Goal: Information Seeking & Learning: Learn about a topic

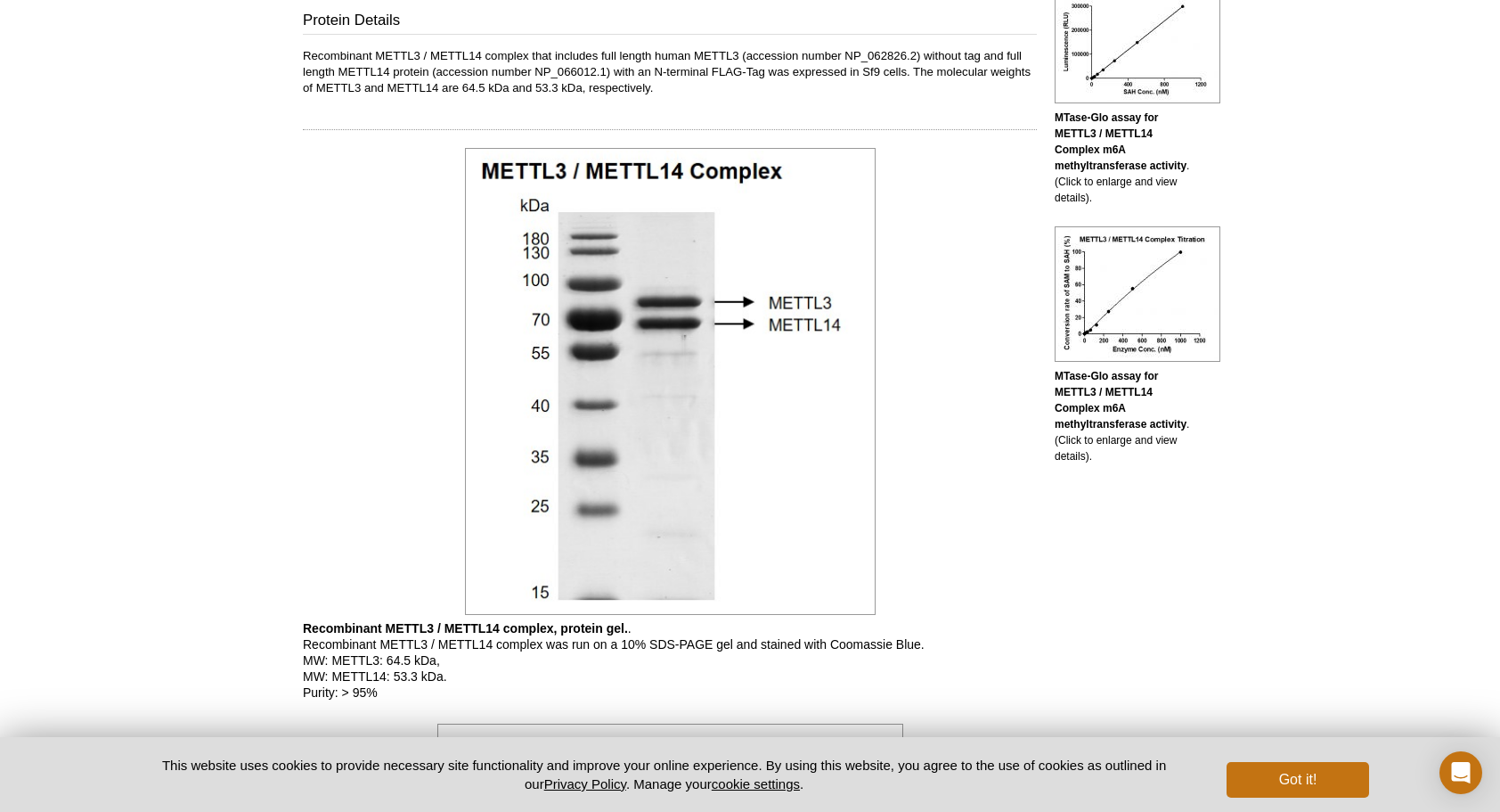
scroll to position [1158, 0]
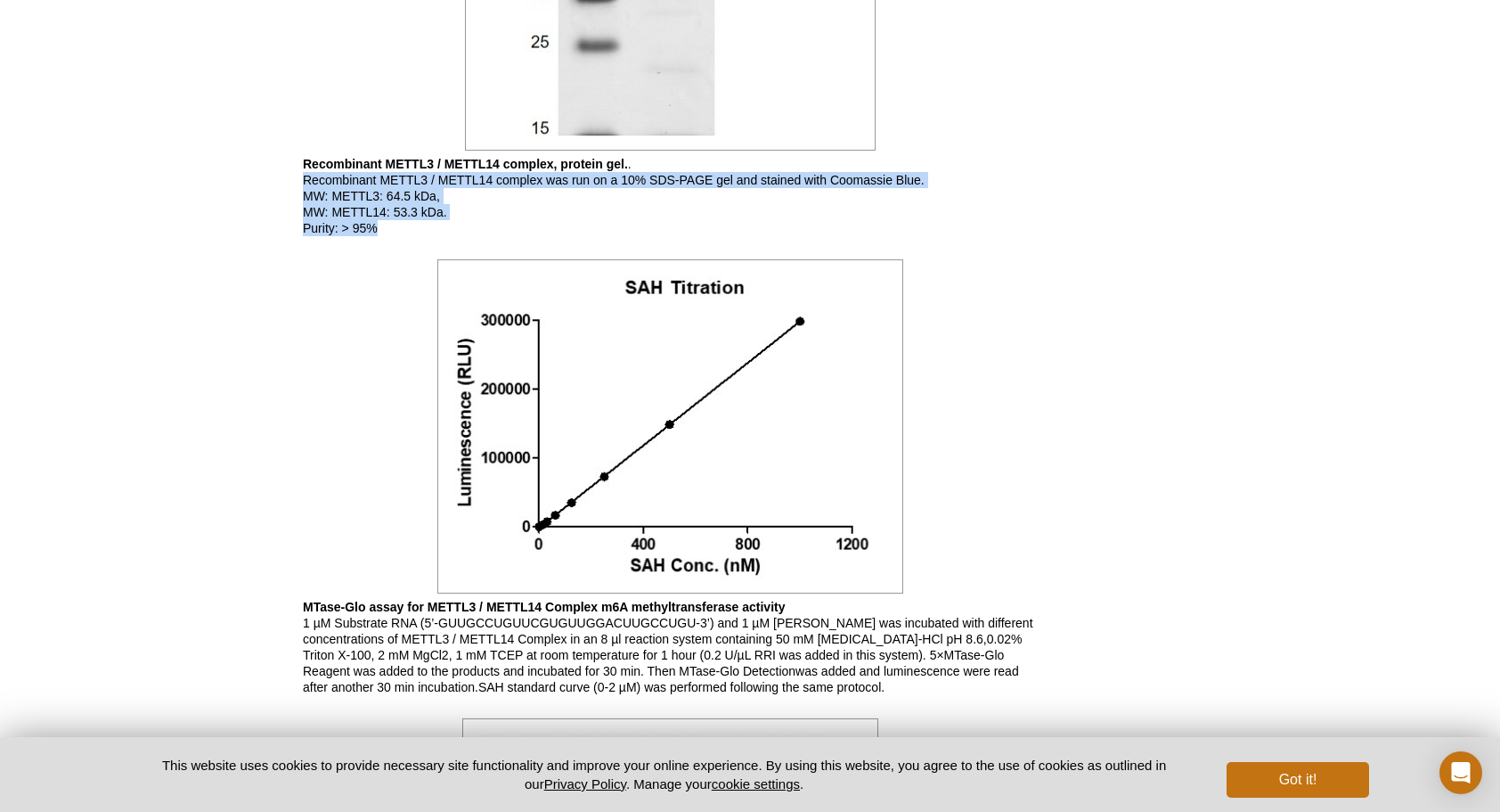
drag, startPoint x: 308, startPoint y: 171, endPoint x: 414, endPoint y: 233, distance: 122.8
click at [414, 233] on p "Recombinant METTL3 / METTL14 complex, protein gel. . Recombinant METTL3 / METTL…" at bounding box center [669, 196] width 734 height 80
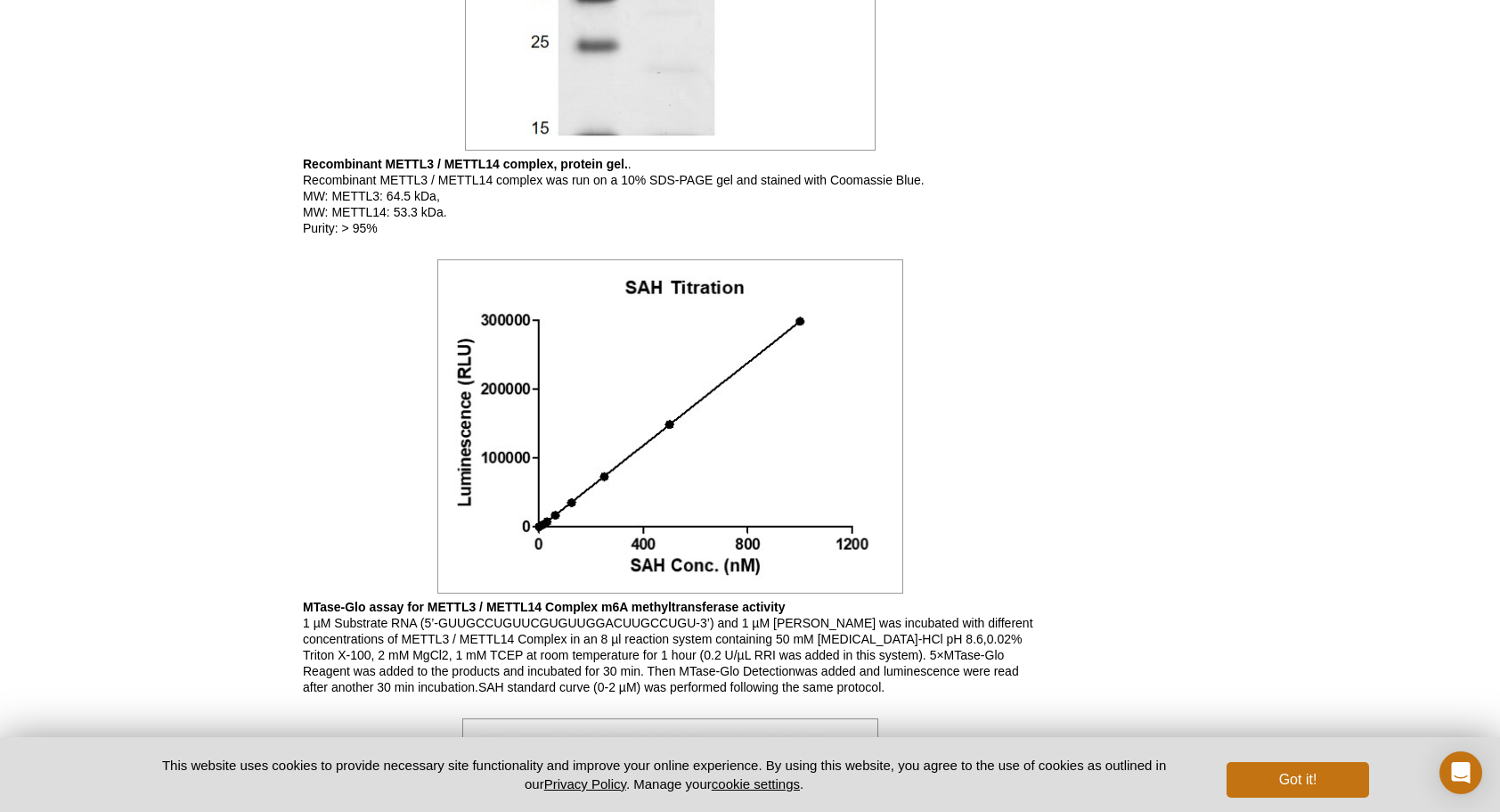
click at [1190, 192] on div "RELATED PRODUCTS Recombinant METTL14 protein Recombinant METTL3 protein Technic…" at bounding box center [1122, 159] width 170 height 2353
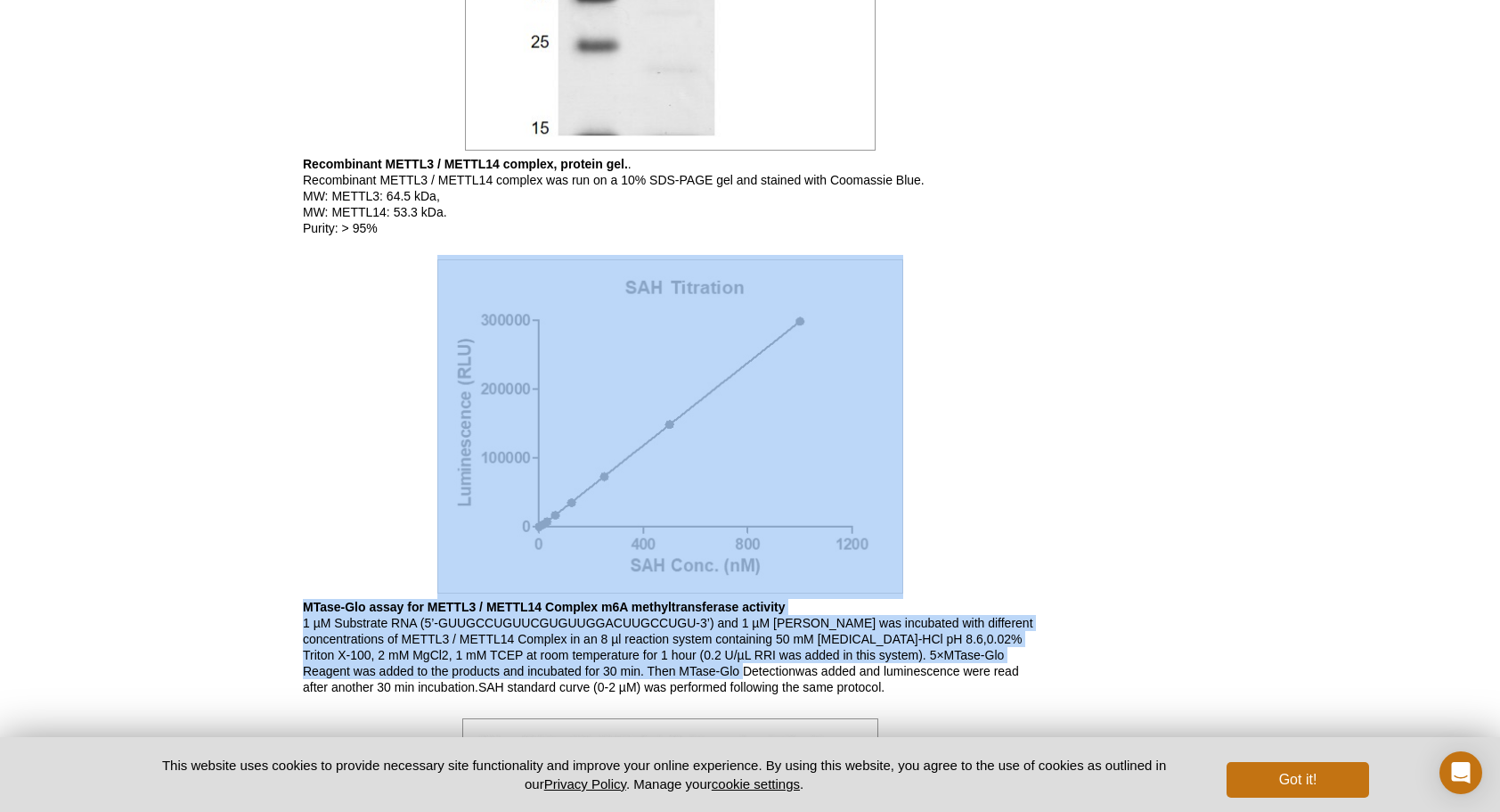
drag, startPoint x: 369, startPoint y: 625, endPoint x: 747, endPoint y: 672, distance: 380.9
click at [747, 672] on div "Active Motif Logo Enabling Epigenetics Research 0 Search Skip to content Active…" at bounding box center [750, 186] width 1500 height 2690
click at [300, 640] on div "Feedback Print Recombinant METTL3 / METTL14 complex Catalog No: 31570 Format: 2…" at bounding box center [665, 159] width 743 height 2353
click at [298, 619] on div "Feedback Print Recombinant METTL3 / METTL14 complex Catalog No: 31570 Format: 2…" at bounding box center [665, 159] width 743 height 2353
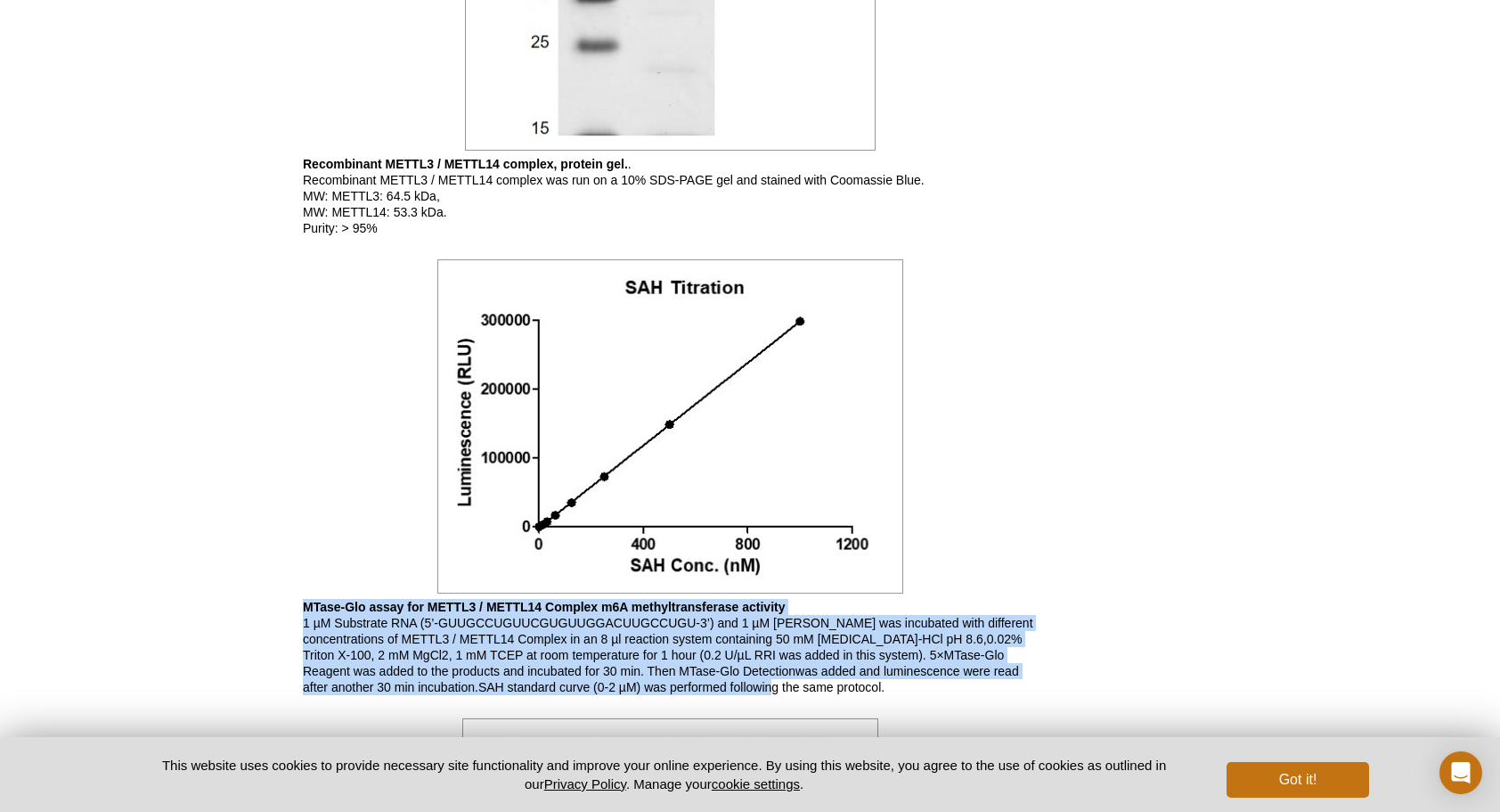
drag, startPoint x: 299, startPoint y: 605, endPoint x: 785, endPoint y: 691, distance: 493.6
click at [785, 691] on div "Feedback Print Recombinant METTL3 / METTL14 complex Catalog No: 31570 Format: 2…" at bounding box center [665, 159] width 743 height 2353
click at [367, 636] on p "MTase-Glo assay for METTL3 / METTL14 Complex m6A methyltransferase activity 1 µ…" at bounding box center [669, 646] width 734 height 96
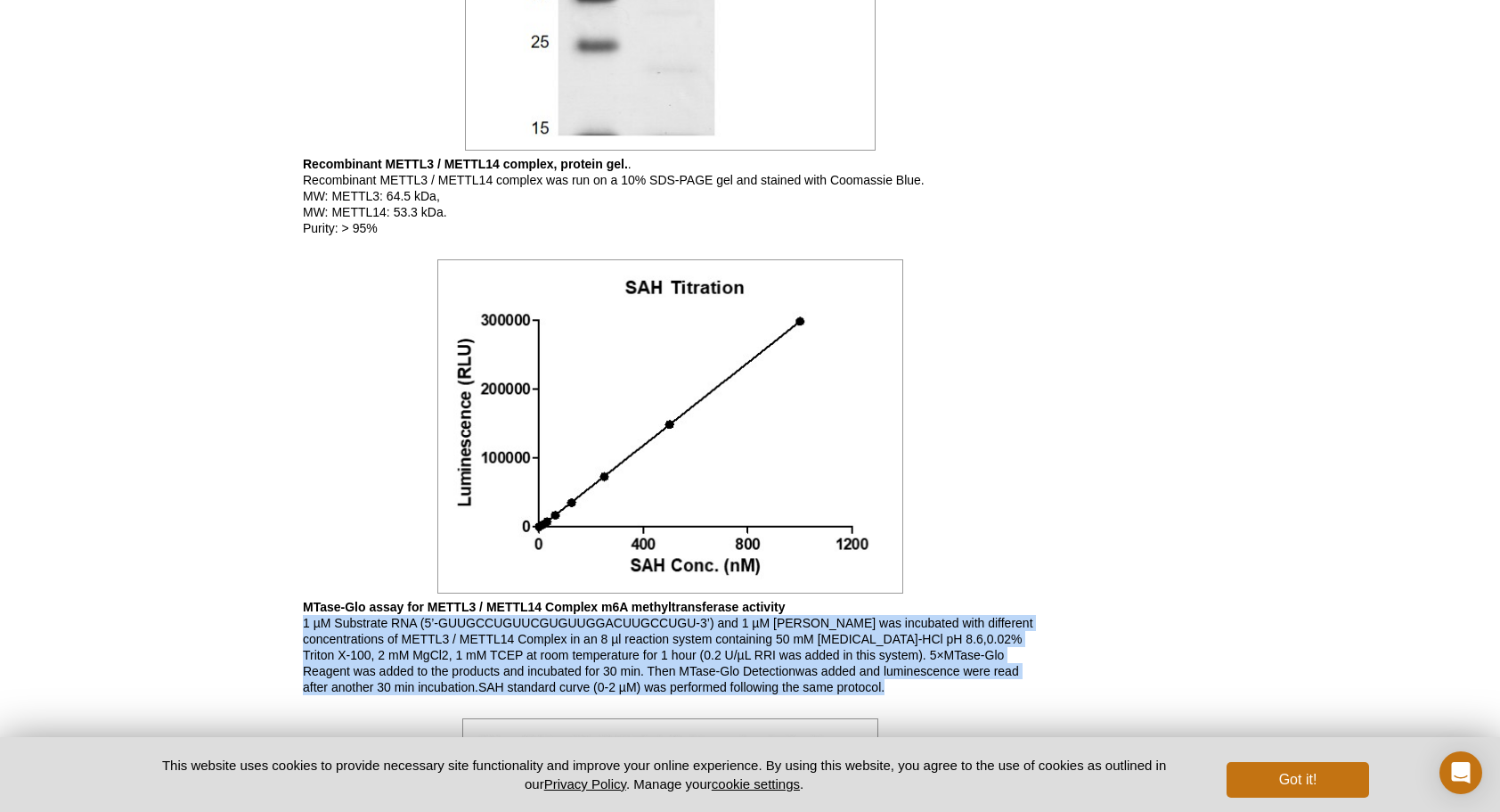
drag, startPoint x: 303, startPoint y: 612, endPoint x: 786, endPoint y: 701, distance: 491.1
click at [786, 701] on div "Feedback Print Recombinant METTL3 / METTL14 complex Catalog No: 31570 Format: 2…" at bounding box center [665, 159] width 743 height 2353
